Goal: Information Seeking & Learning: Learn about a topic

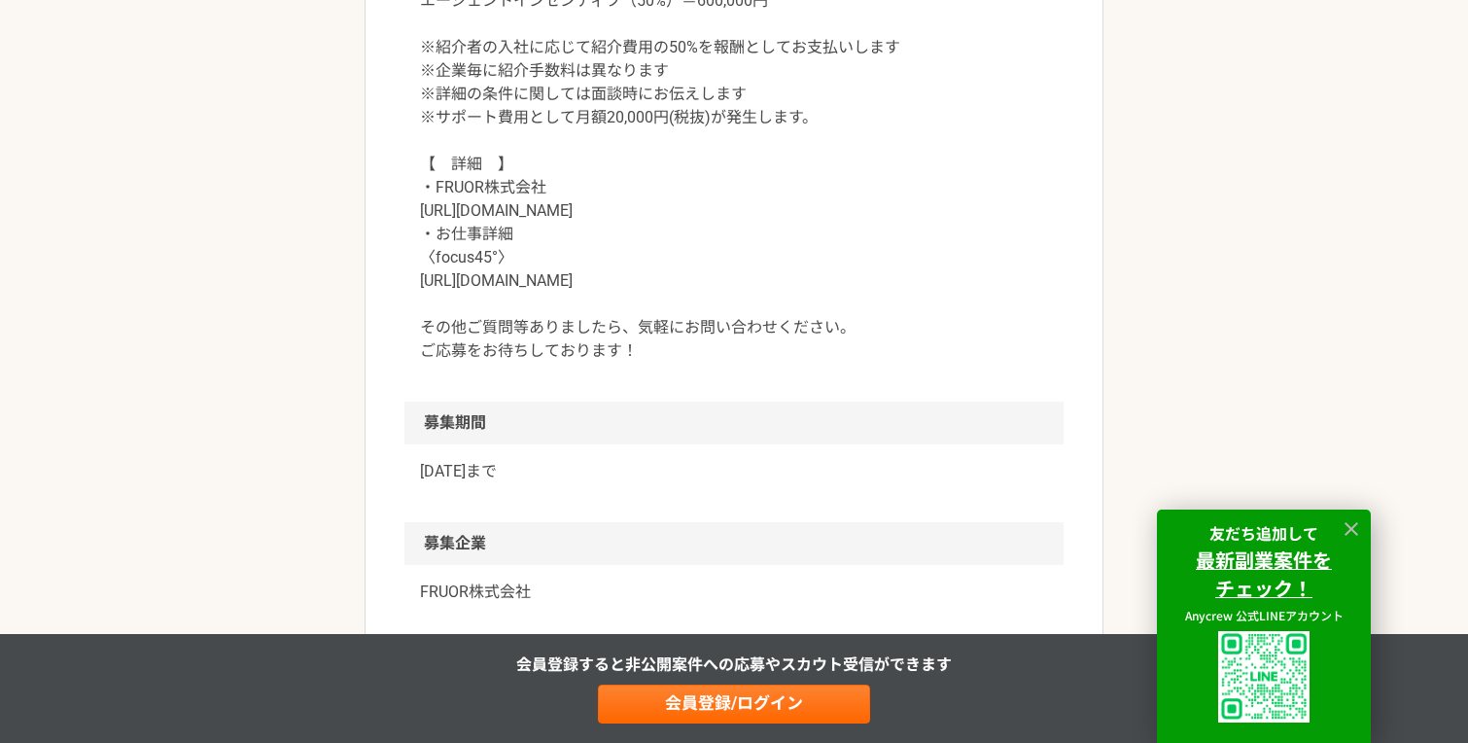
scroll to position [2178, 0]
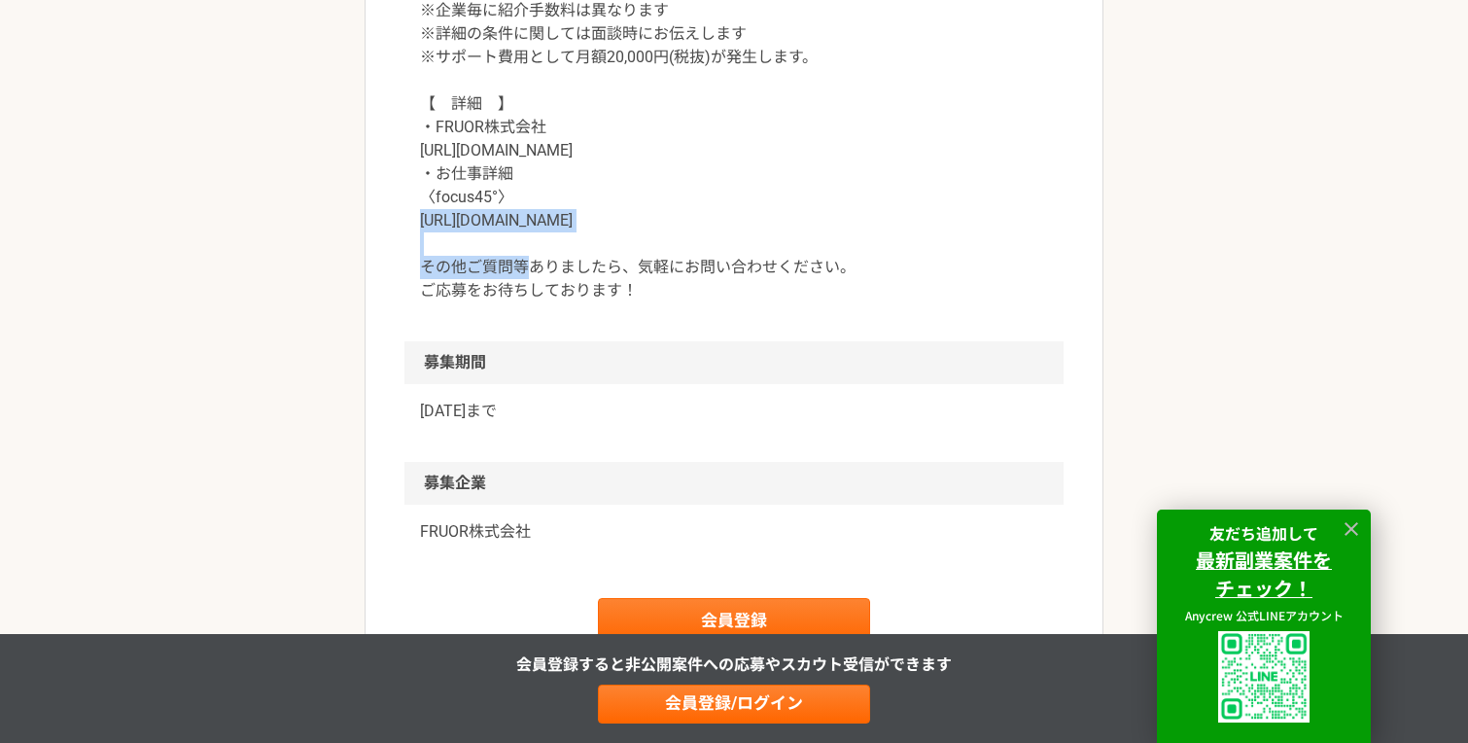
drag, startPoint x: 620, startPoint y: 223, endPoint x: 399, endPoint y: 223, distance: 221.6
copy p "https://focus45.biz/agents/"
click at [607, 156] on p "【　契約金額　】 成果に応じたインセンティブ 例：理論年収400万円で入社決定の場合 紹介費用（30%）＝1,200,000円 エージェントインセンティブ（5…" at bounding box center [734, 57] width 628 height 490
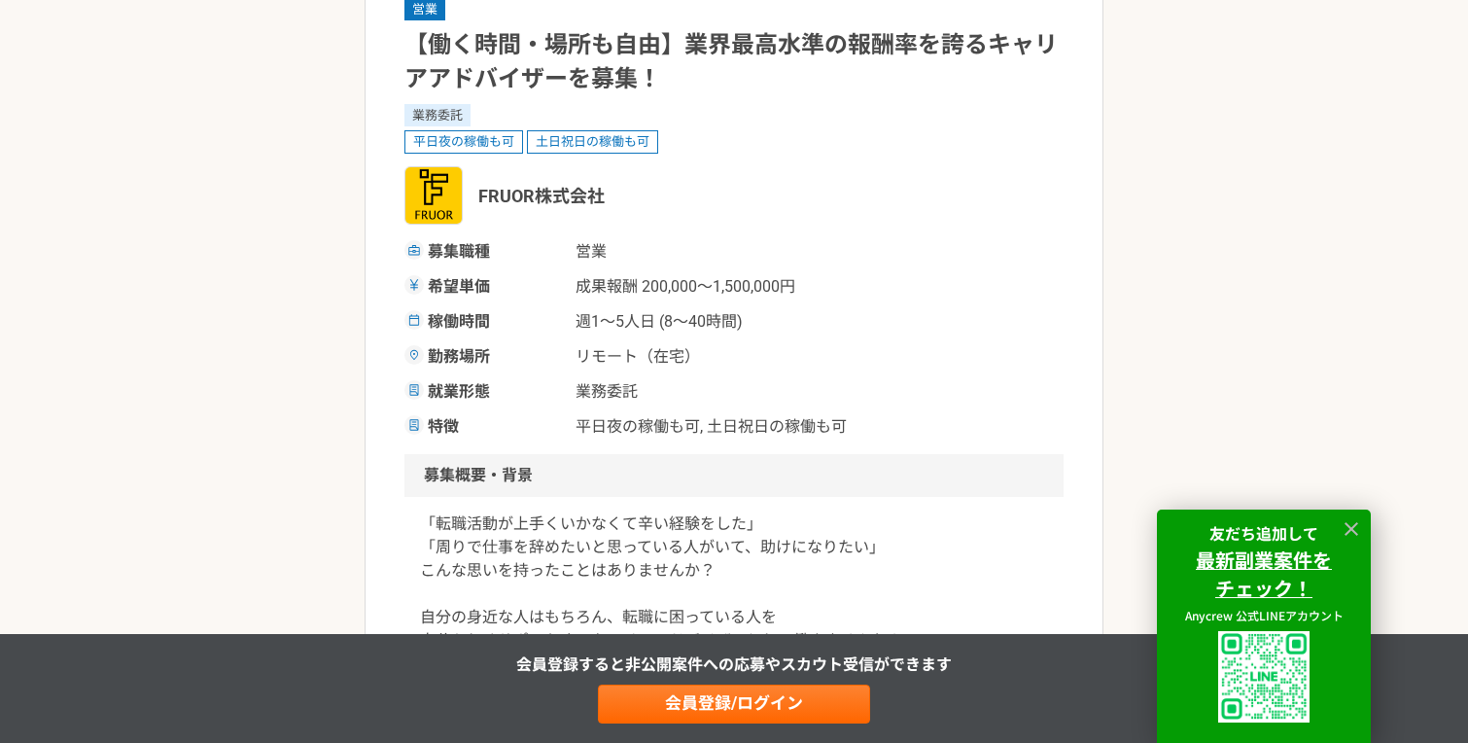
scroll to position [0, 0]
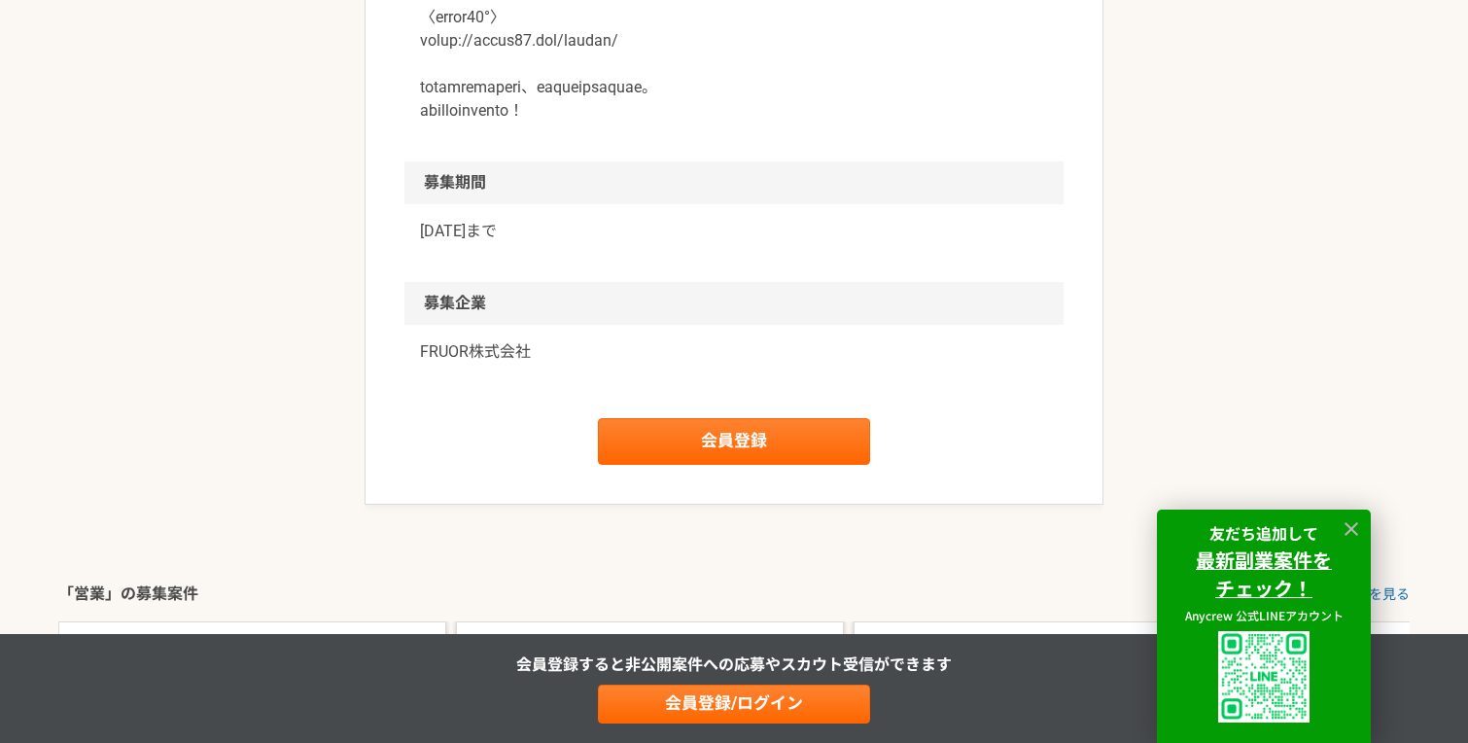
scroll to position [2977, 0]
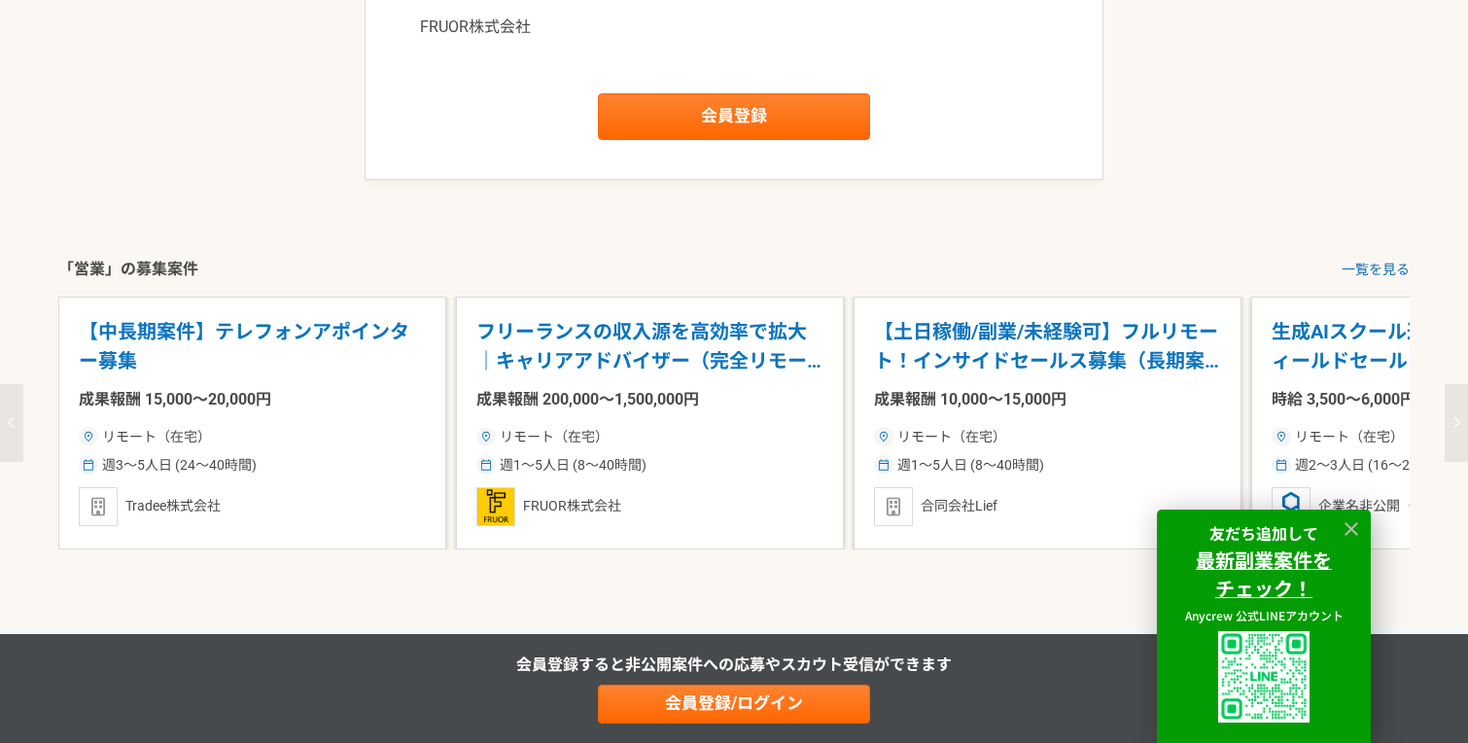
click at [556, 343] on p "フリーランスの収入源を高効率で拡大｜キャリアアドバイザー（完全リモート）" at bounding box center [649, 346] width 347 height 59
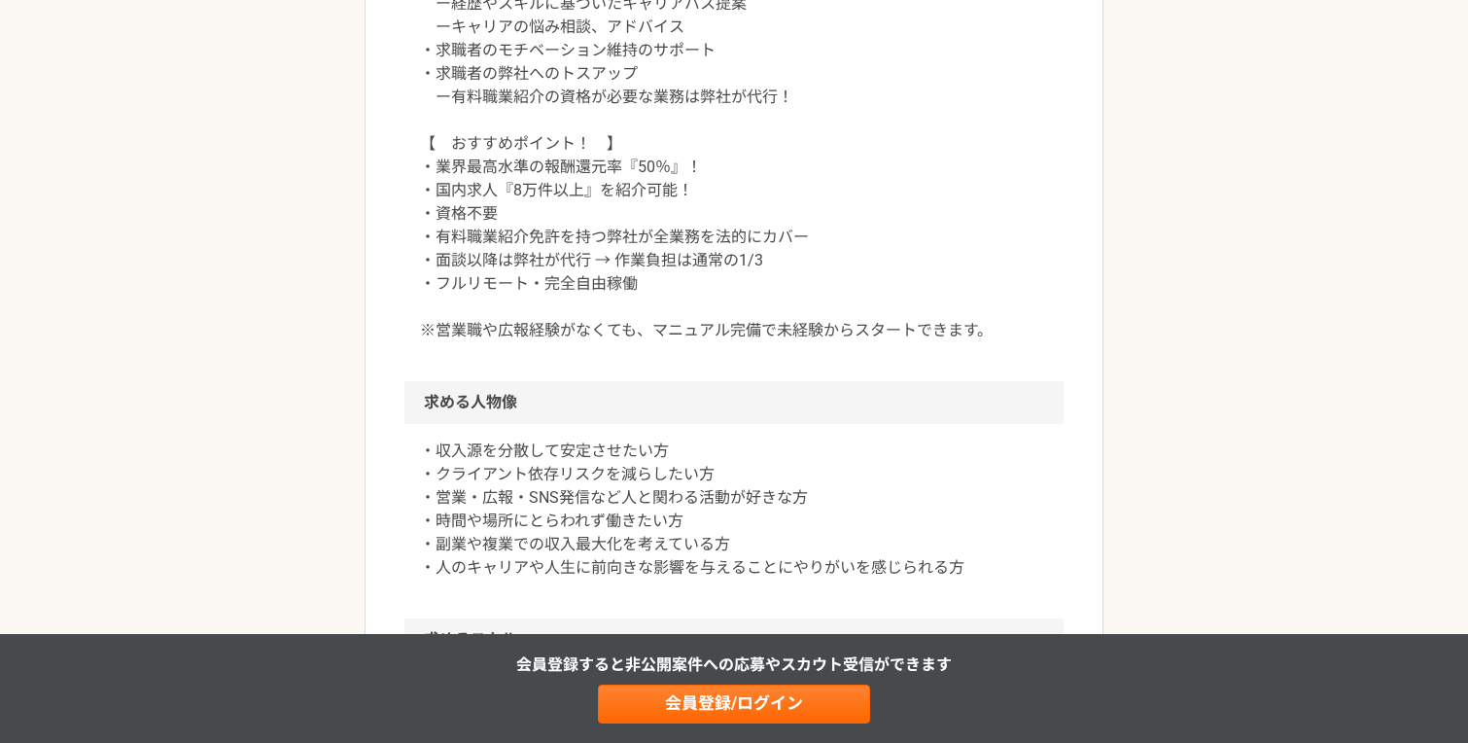
scroll to position [988, 0]
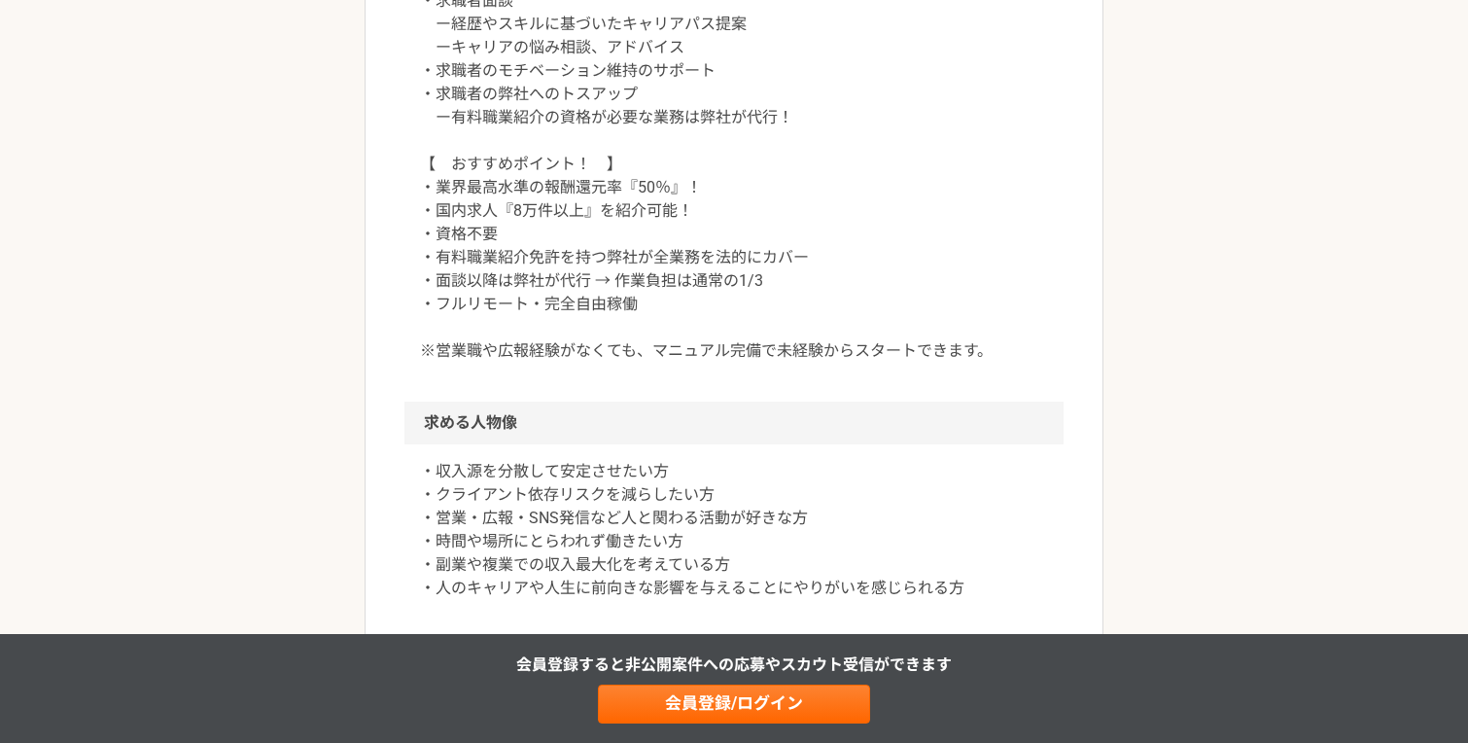
click at [718, 411] on h2 "求める人物像" at bounding box center [733, 422] width 659 height 43
copy div "lore ipsumdolor sita/cons ad・elitsedd eiusmodtemporinci｜utlaboreet（dolore） ma a…"
click at [382, 40] on article "営業 フリーランスの収入源を高効率で拡大｜キャリアアドバイザー（完全リモート） 業務委託 平日夜の稼働も可 土日祝日の稼働も可 FRUOR株式会社 募集職種 …" at bounding box center [734, 489] width 739 height 2678
